Goal: Information Seeking & Learning: Learn about a topic

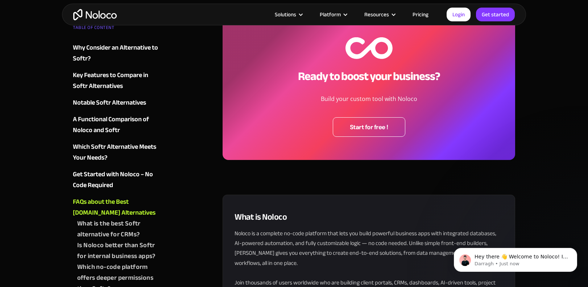
scroll to position [2284, 0]
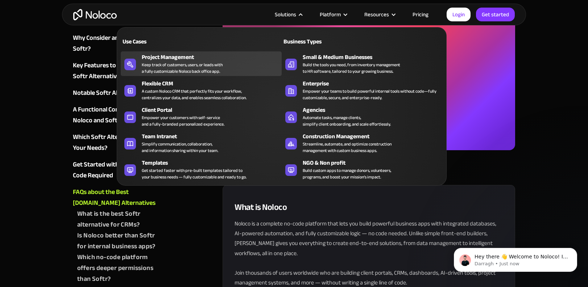
click at [207, 58] on div "Project Management" at bounding box center [213, 57] width 143 height 9
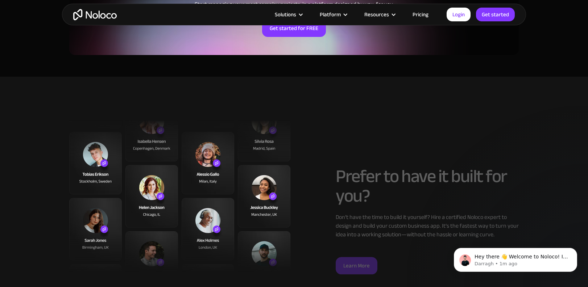
scroll to position [1779, 0]
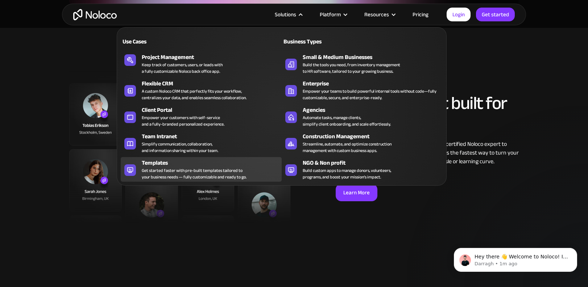
click at [231, 168] on div "Get started faster with pre-built templates tailored to your business needs — f…" at bounding box center [194, 173] width 105 height 13
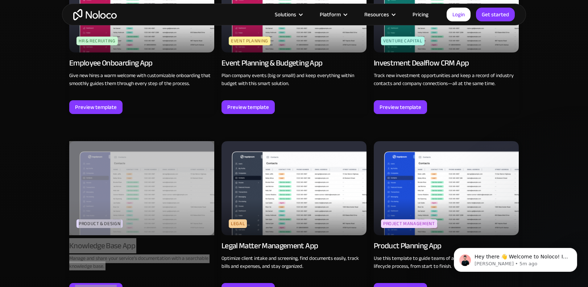
scroll to position [1777, 0]
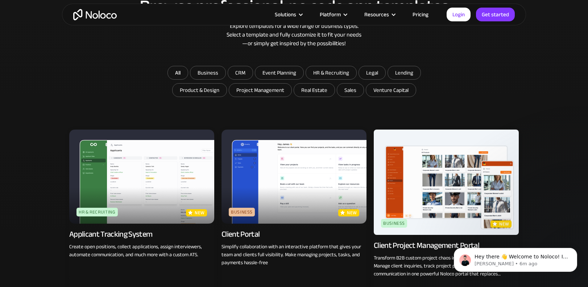
scroll to position [419, 0]
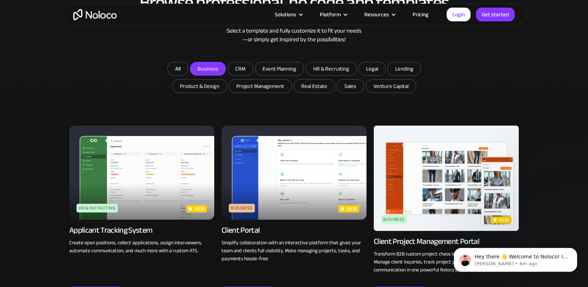
click at [217, 69] on input "Business" at bounding box center [207, 68] width 35 height 13
checkbox input "true"
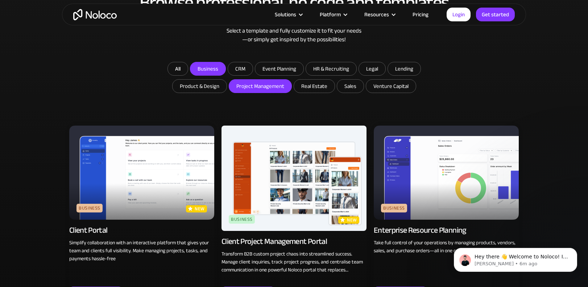
click at [225, 75] on input "Project Management" at bounding box center [207, 68] width 35 height 13
checkbox input "true"
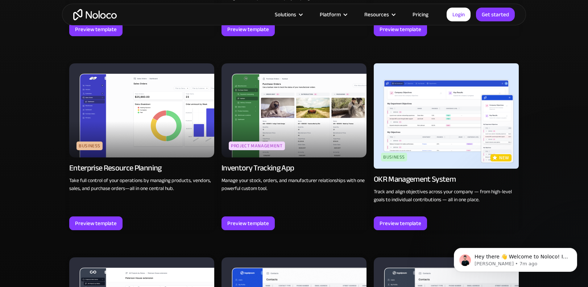
scroll to position [440, 0]
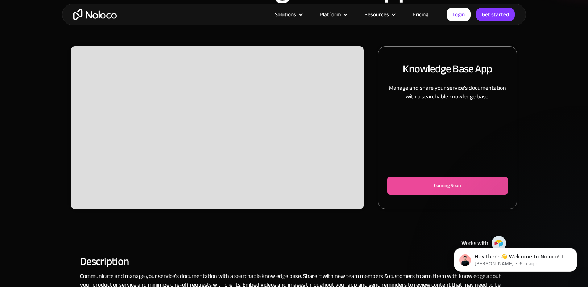
scroll to position [77, 0]
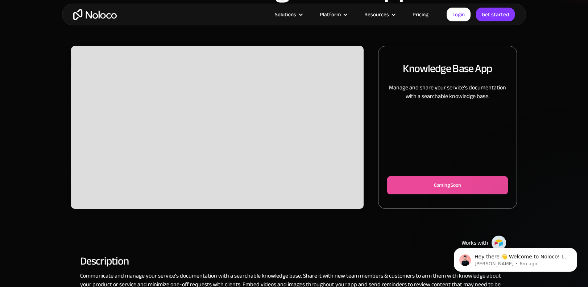
click at [468, 138] on div "Knowledge Base App Manage and share your service’s documentation with a searcha…" at bounding box center [447, 127] width 121 height 146
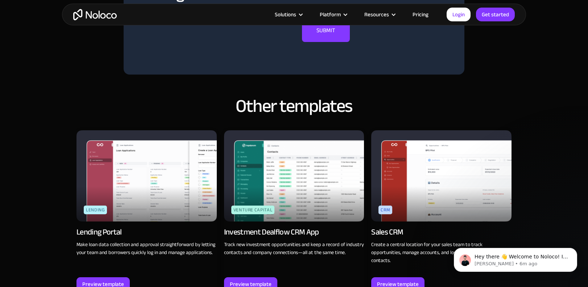
scroll to position [533, 0]
